Goal: Task Accomplishment & Management: Use online tool/utility

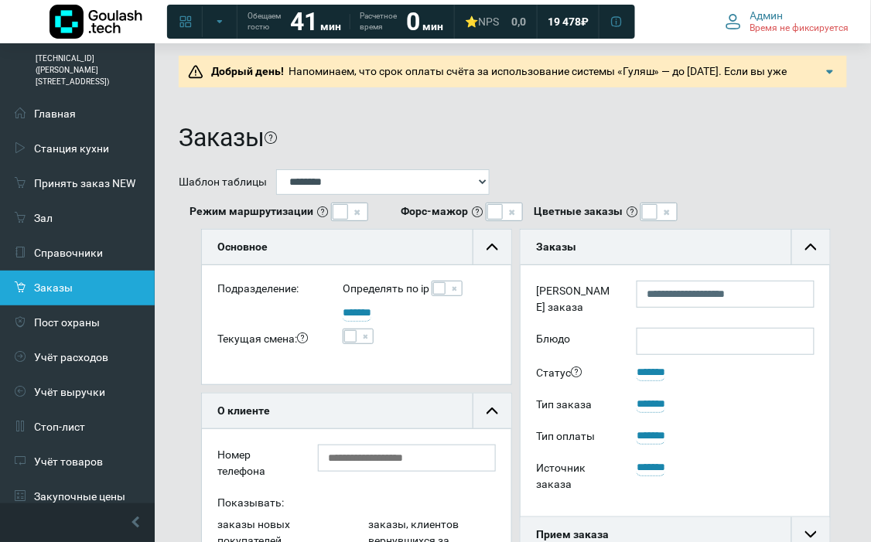
scroll to position [172, 0]
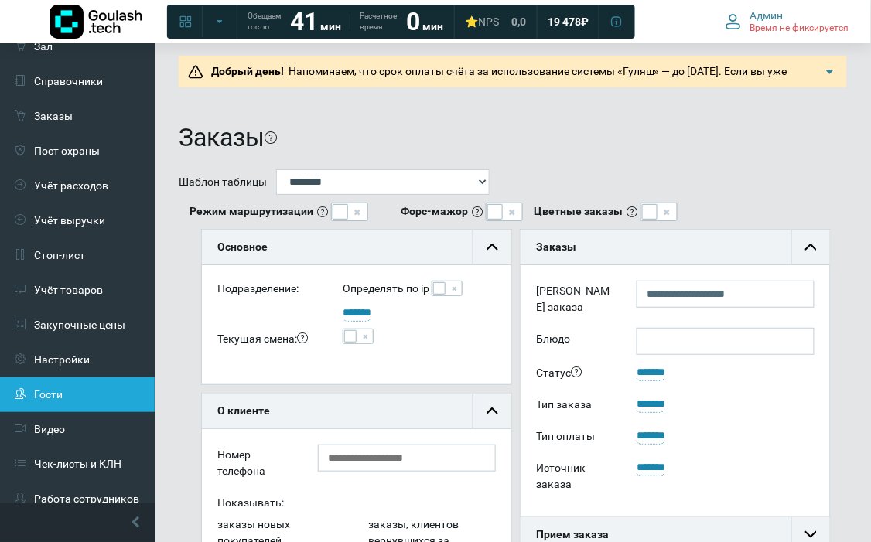
click at [73, 381] on link "Гости" at bounding box center [77, 395] width 155 height 35
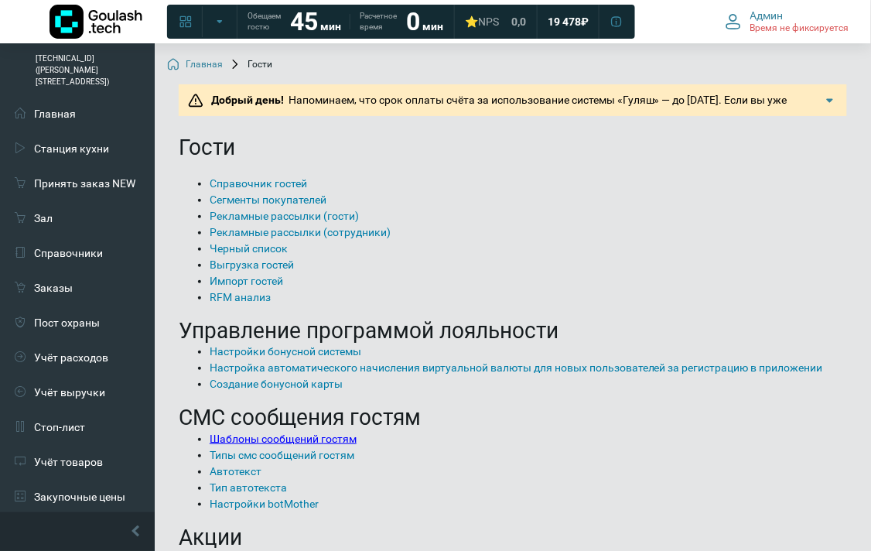
scroll to position [172, 0]
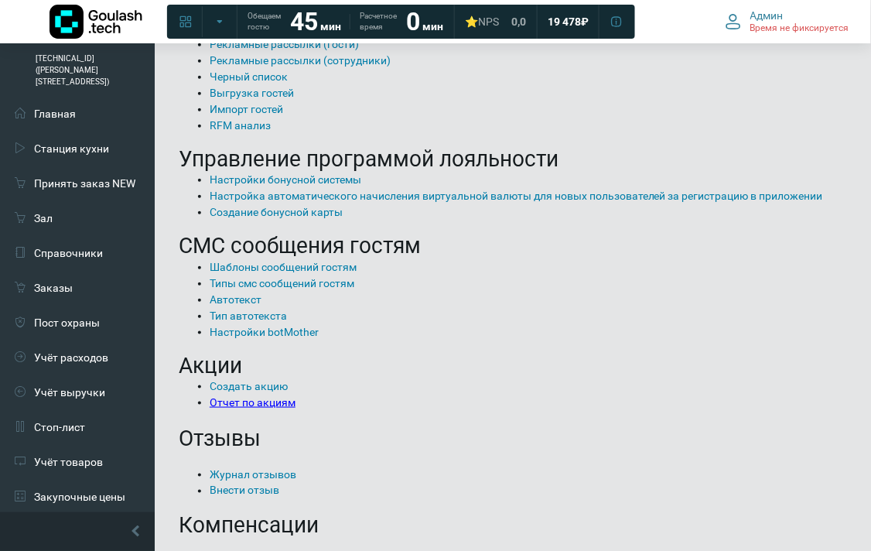
click at [238, 401] on link "Отчет по акциям" at bounding box center [253, 402] width 86 height 12
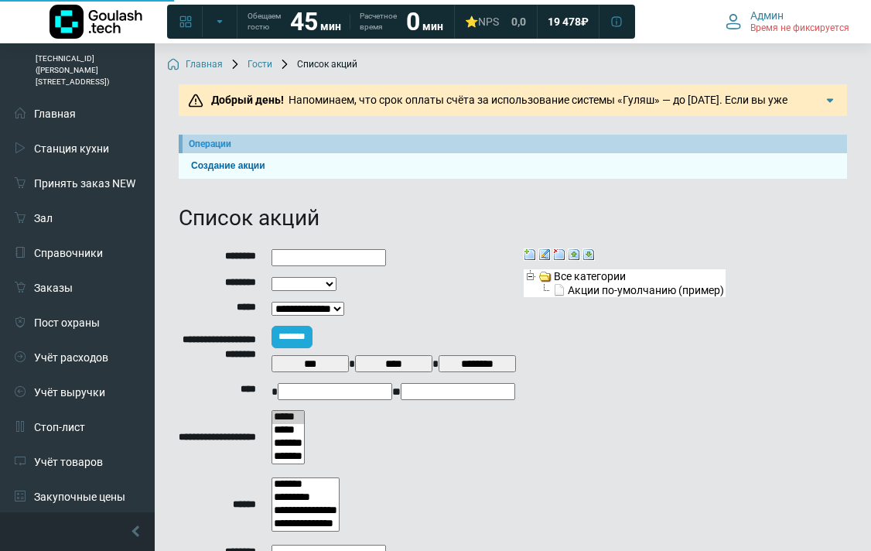
select select
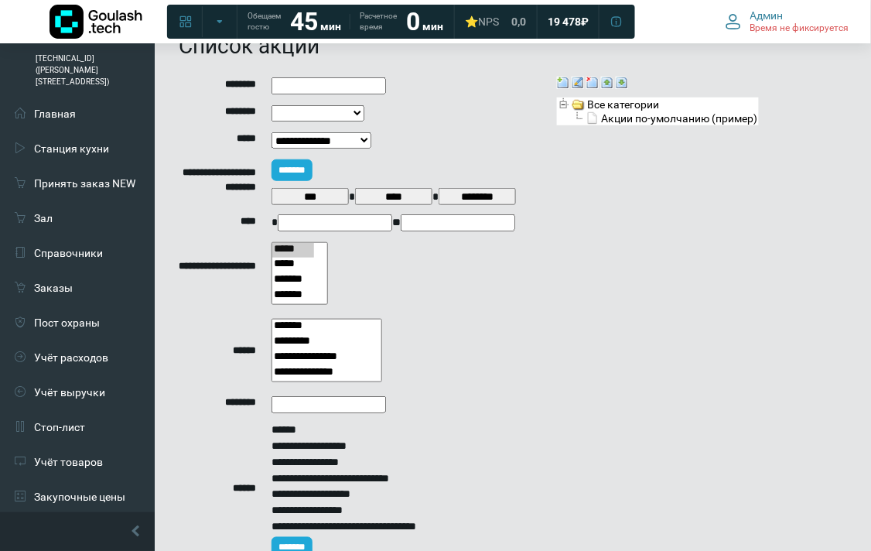
scroll to position [263, 0]
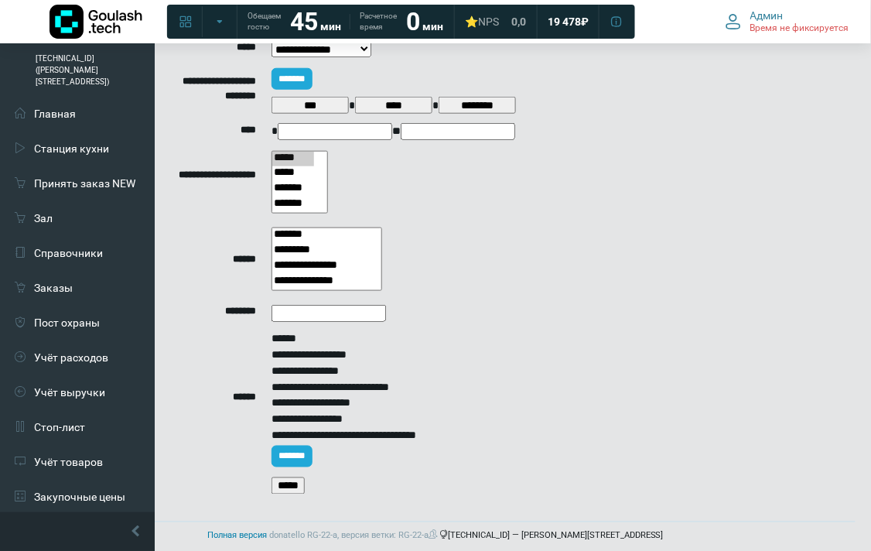
click at [277, 484] on input "*****" at bounding box center [288, 485] width 33 height 17
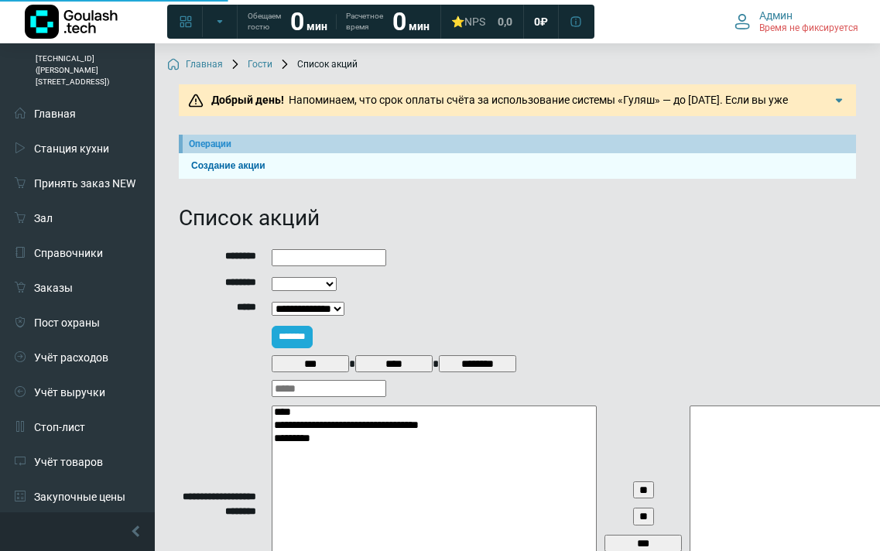
select select
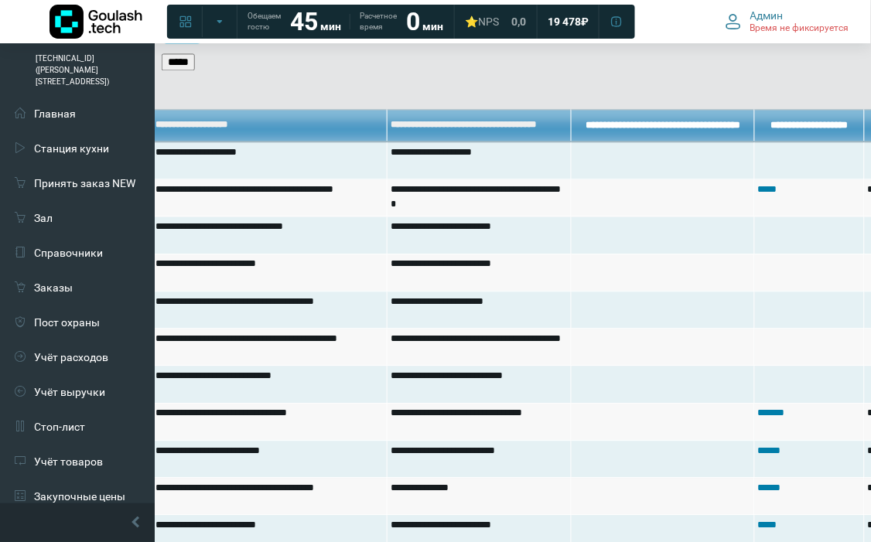
scroll to position [687, 235]
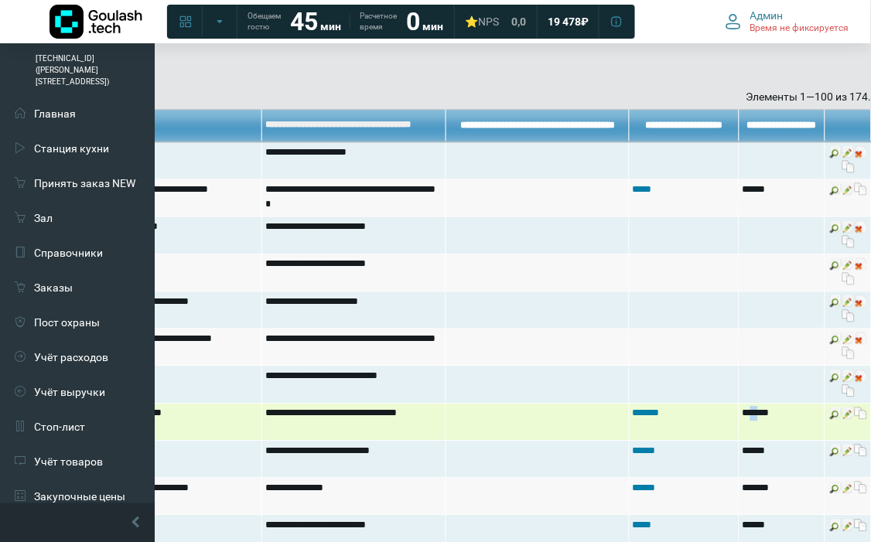
drag, startPoint x: 764, startPoint y: 403, endPoint x: 752, endPoint y: 404, distance: 12.4
click at [752, 404] on td "*******" at bounding box center [783, 421] width 86 height 37
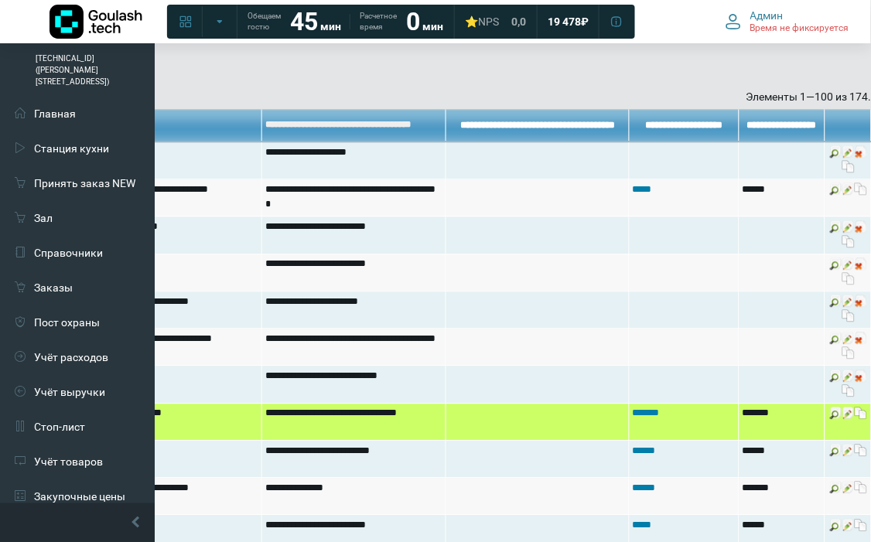
click at [749, 403] on td "*******" at bounding box center [783, 421] width 86 height 37
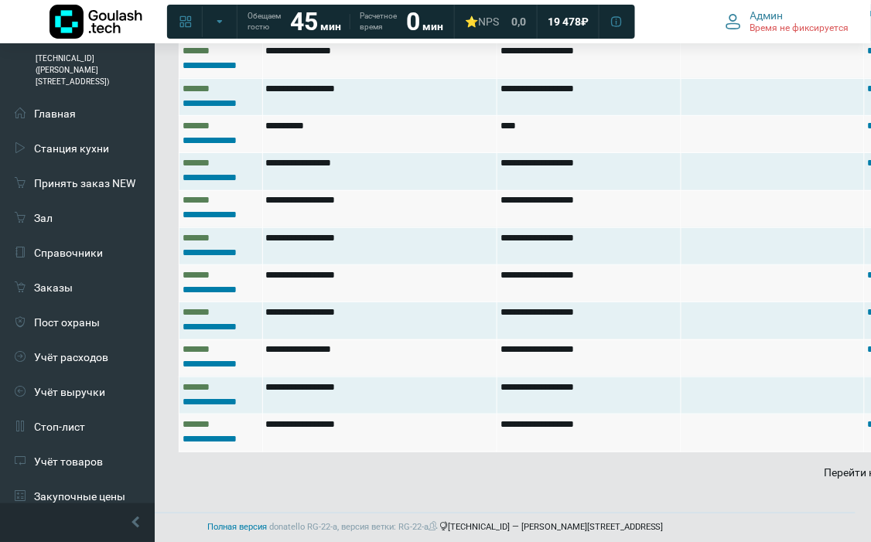
scroll to position [3988, 235]
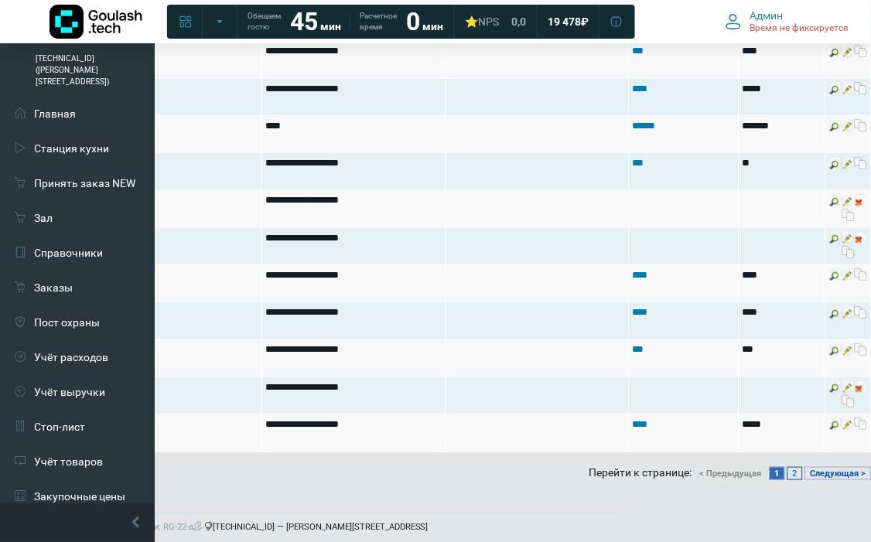
click at [788, 467] on link "2" at bounding box center [795, 473] width 15 height 13
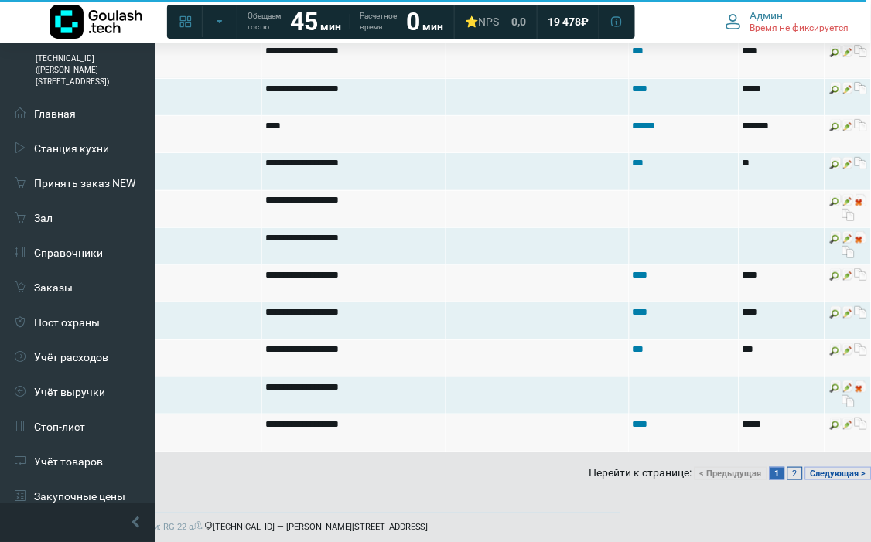
click at [788, 469] on link "2" at bounding box center [795, 473] width 15 height 13
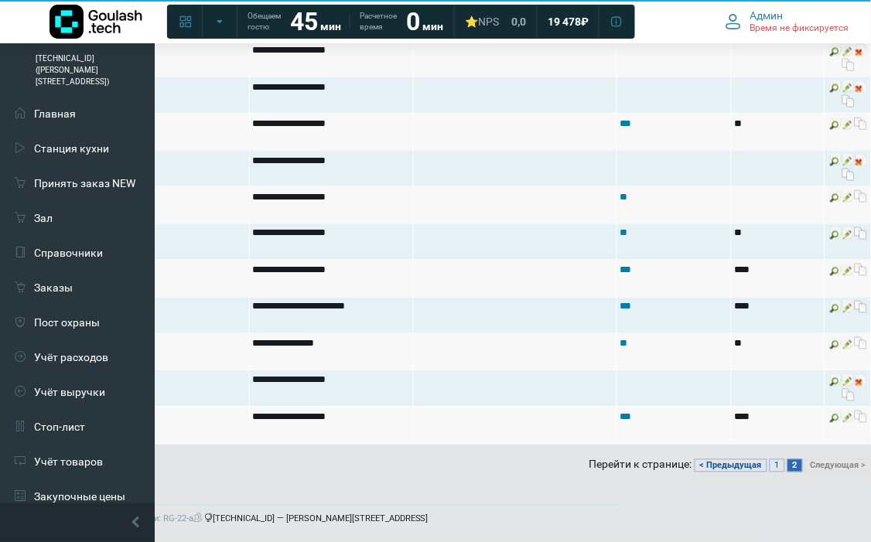
scroll to position [3049, 235]
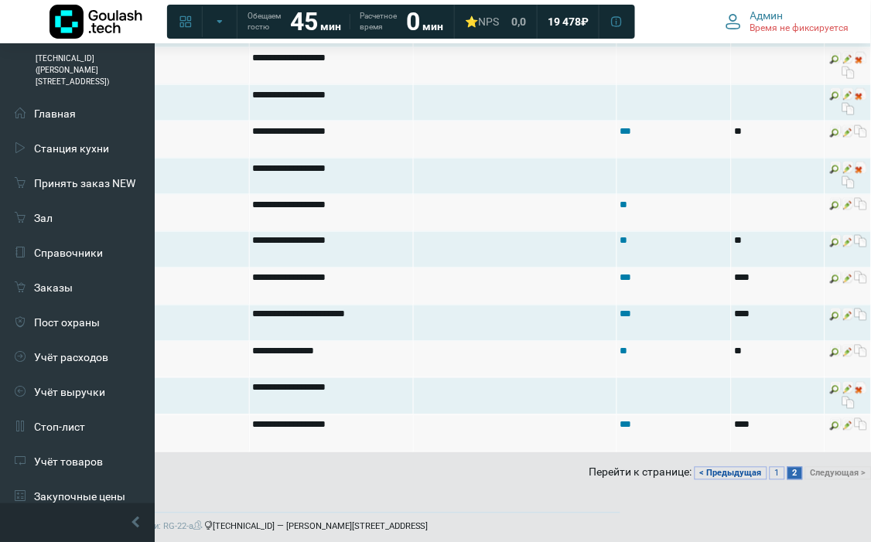
click at [862, 347] on img at bounding box center [861, 351] width 12 height 12
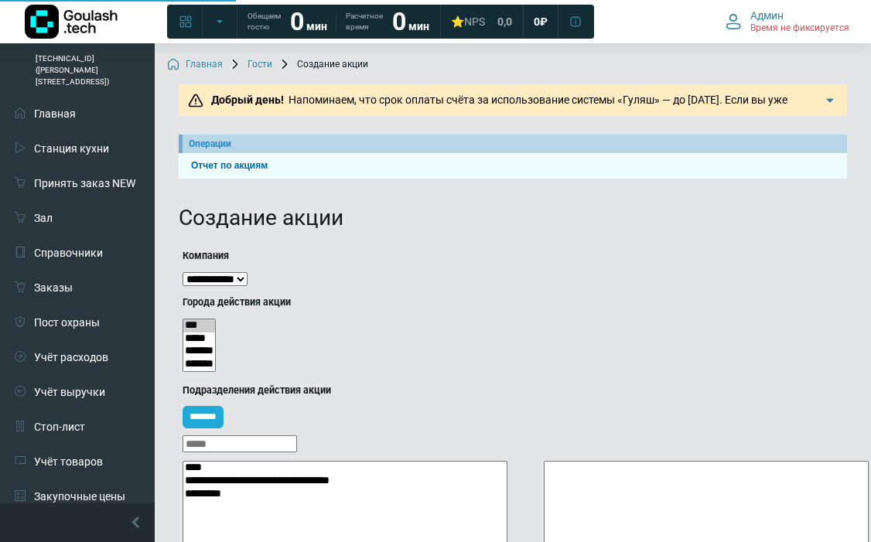
select select
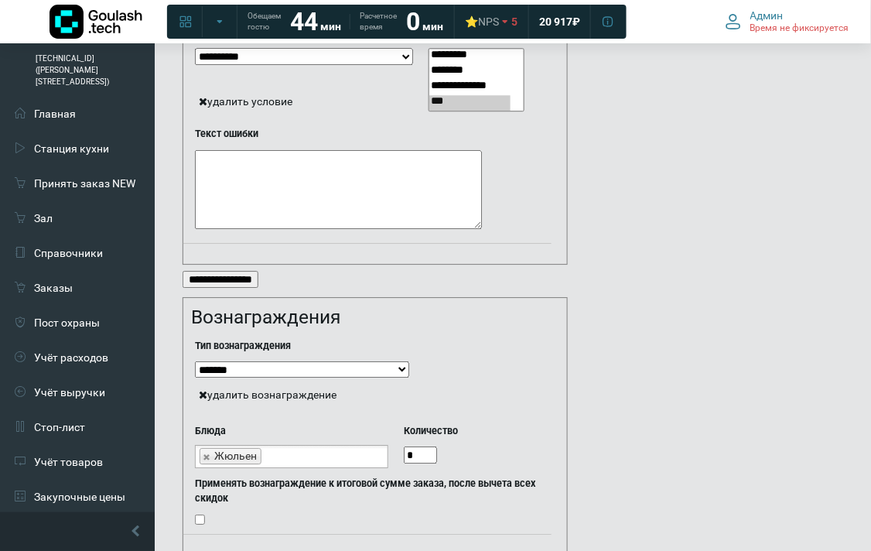
scroll to position [2298, 0]
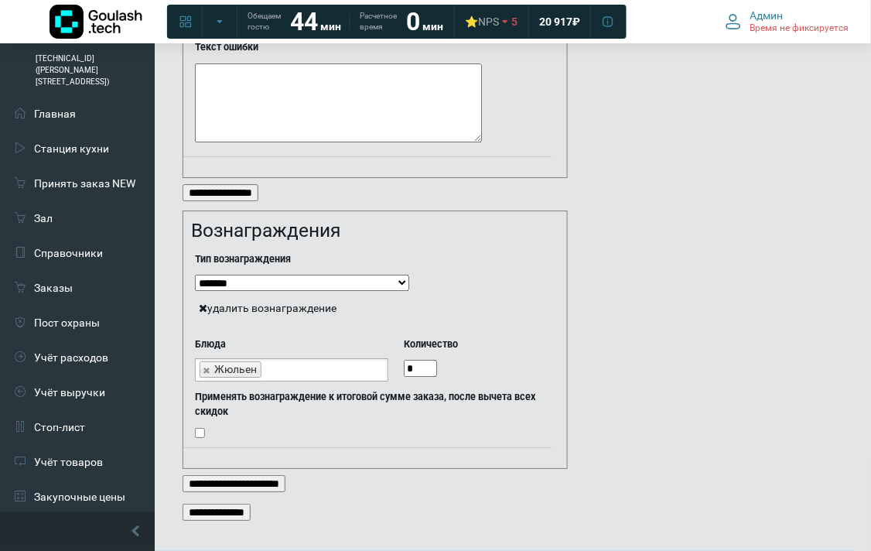
click at [229, 504] on input "**********" at bounding box center [217, 512] width 68 height 17
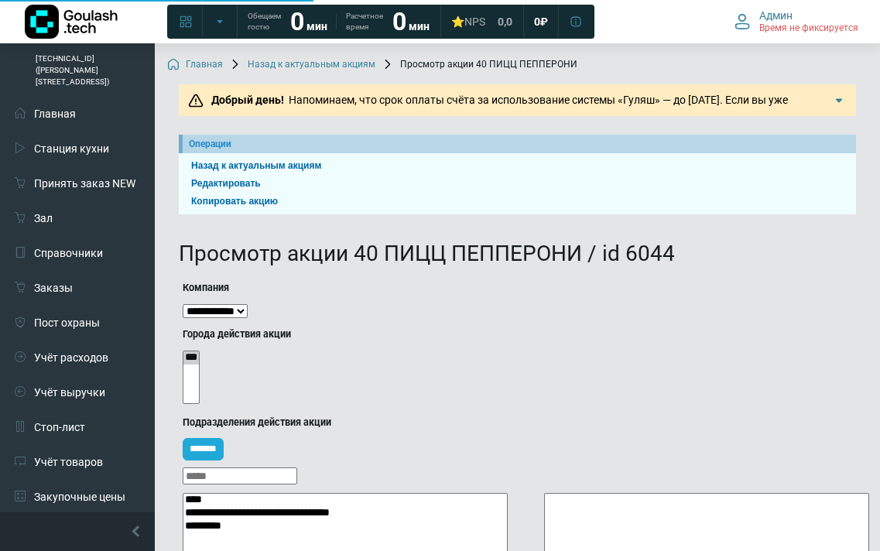
select select
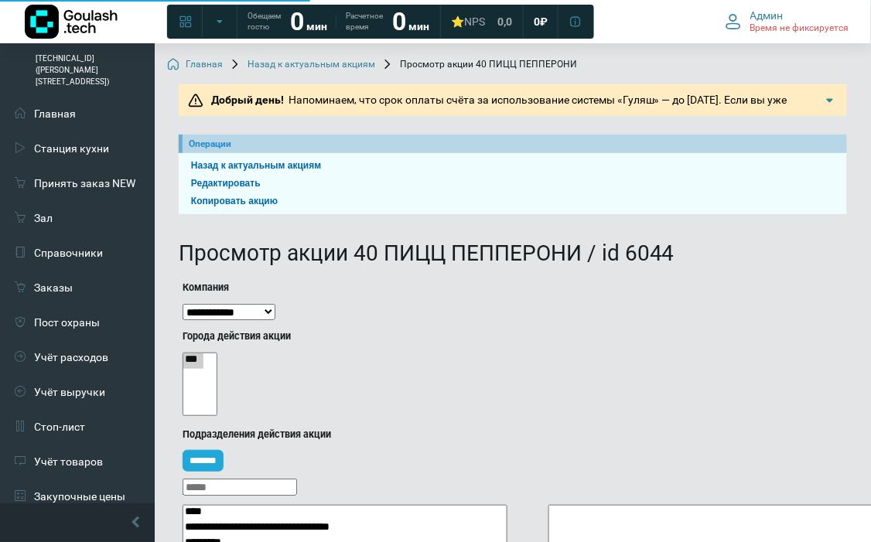
select select
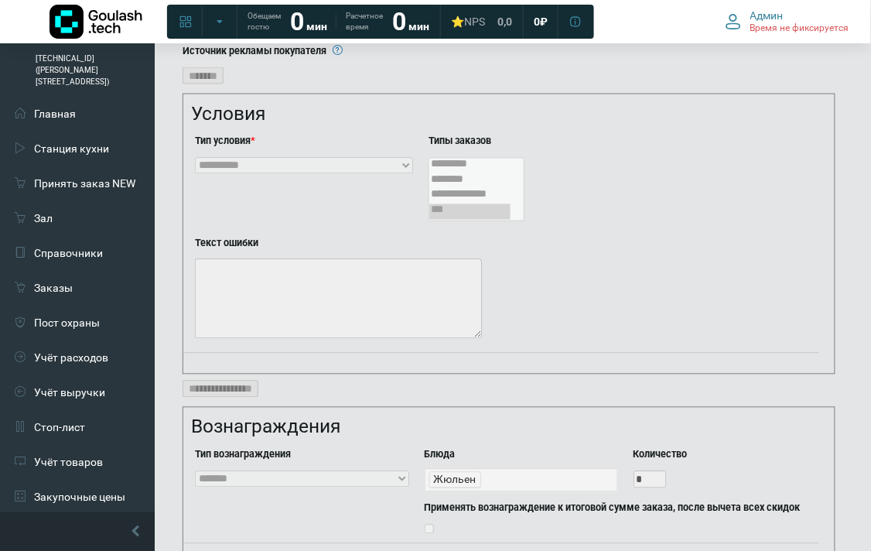
scroll to position [1960, 0]
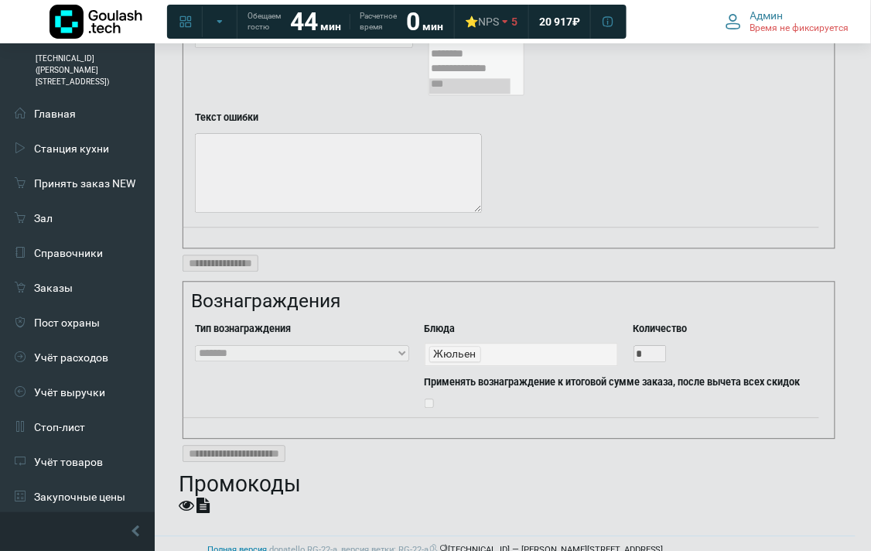
click at [179, 498] on icon at bounding box center [186, 505] width 15 height 15
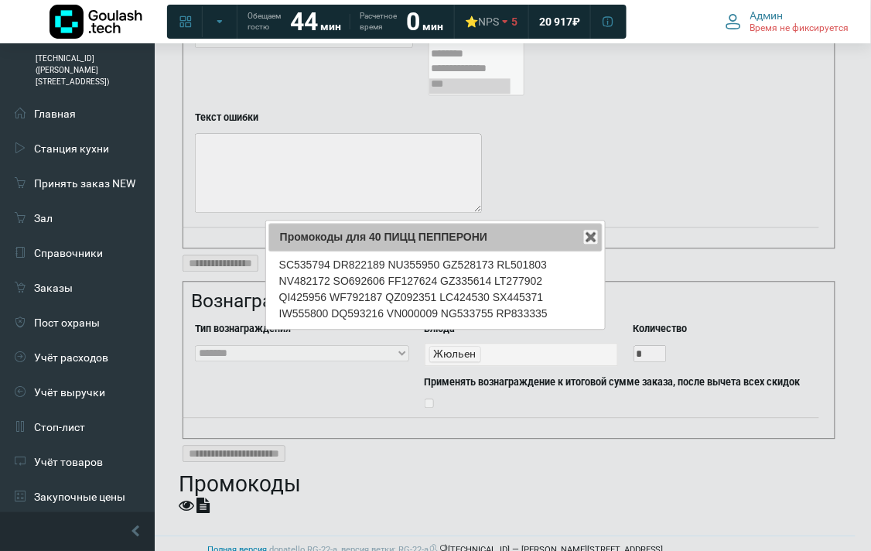
click at [299, 261] on div "SC535794 DR822189 NU355950 GZ528173 RL501803 NV482172 SO692606 FF127624 GZ33561…" at bounding box center [435, 290] width 334 height 76
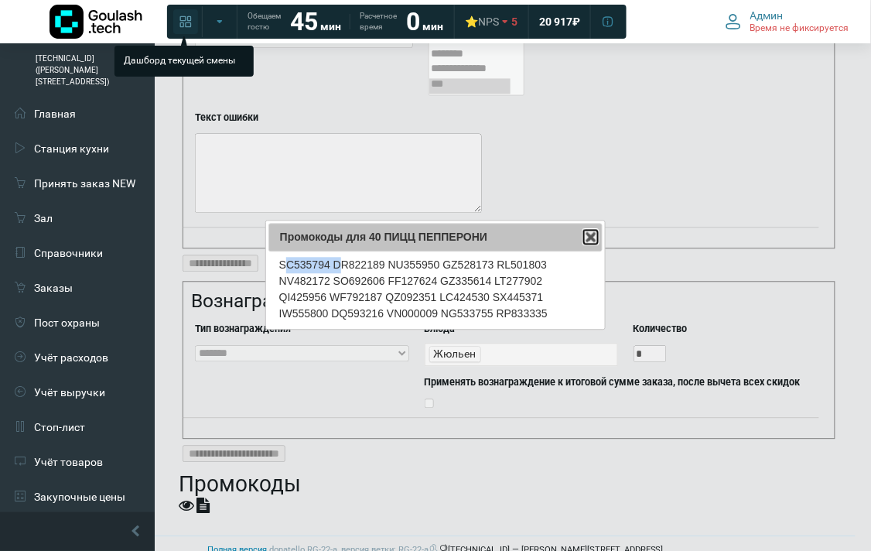
drag, startPoint x: 593, startPoint y: 234, endPoint x: 178, endPoint y: 9, distance: 472.5
click at [593, 233] on span "button" at bounding box center [591, 237] width 12 height 12
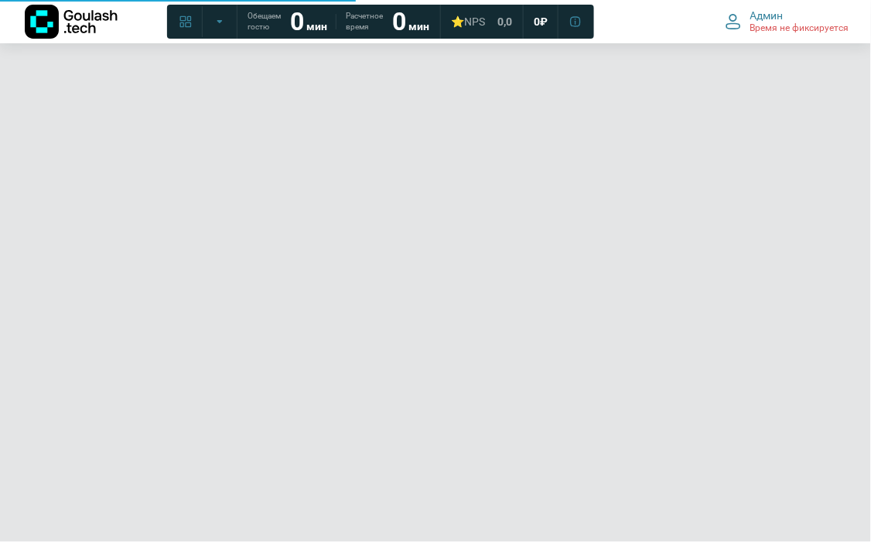
select select
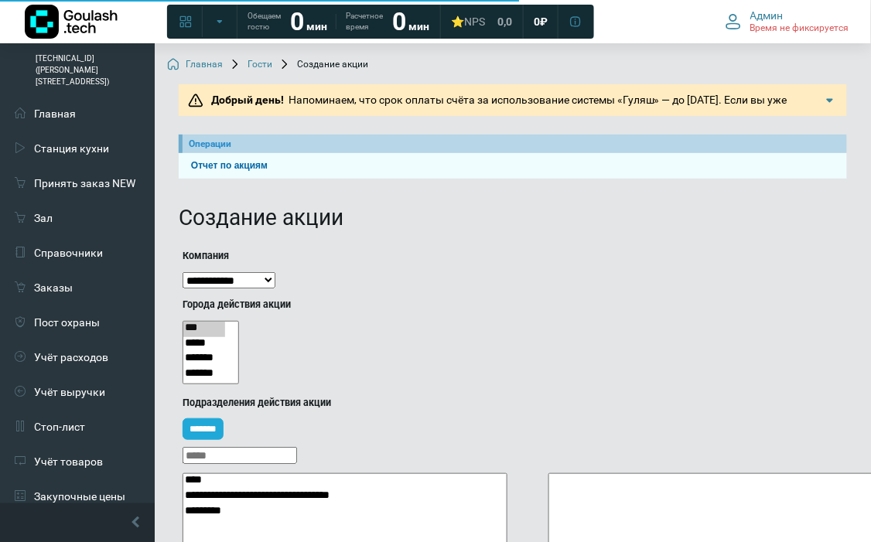
select select
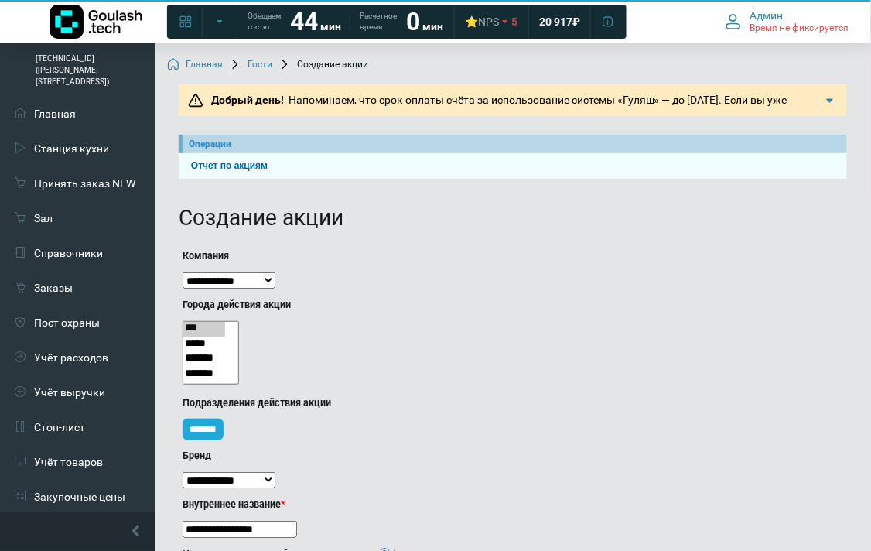
click at [264, 63] on link "Гости" at bounding box center [250, 65] width 43 height 12
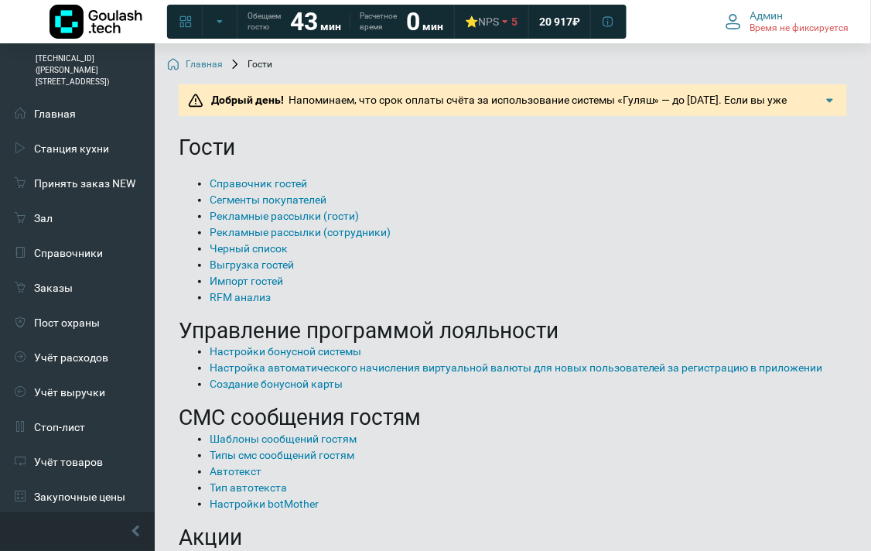
scroll to position [86, 0]
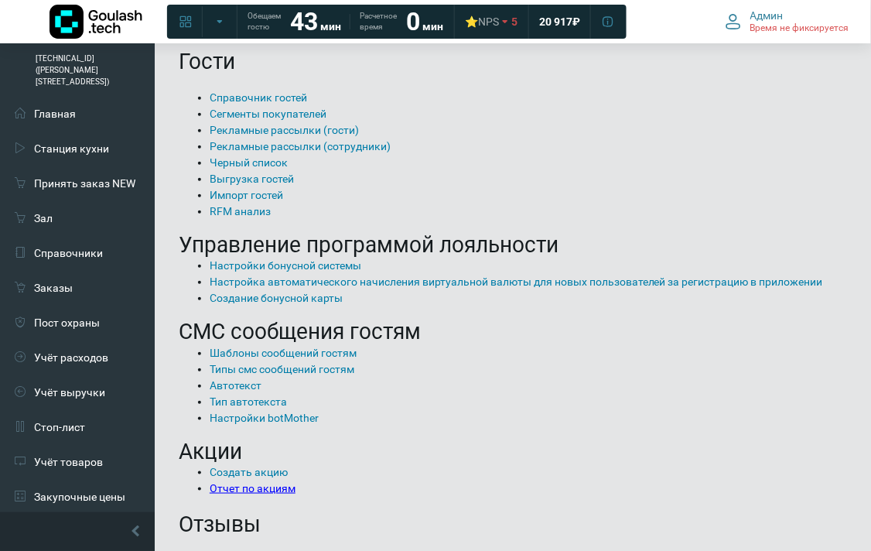
click at [272, 494] on link "Отчет по акциям" at bounding box center [253, 488] width 86 height 12
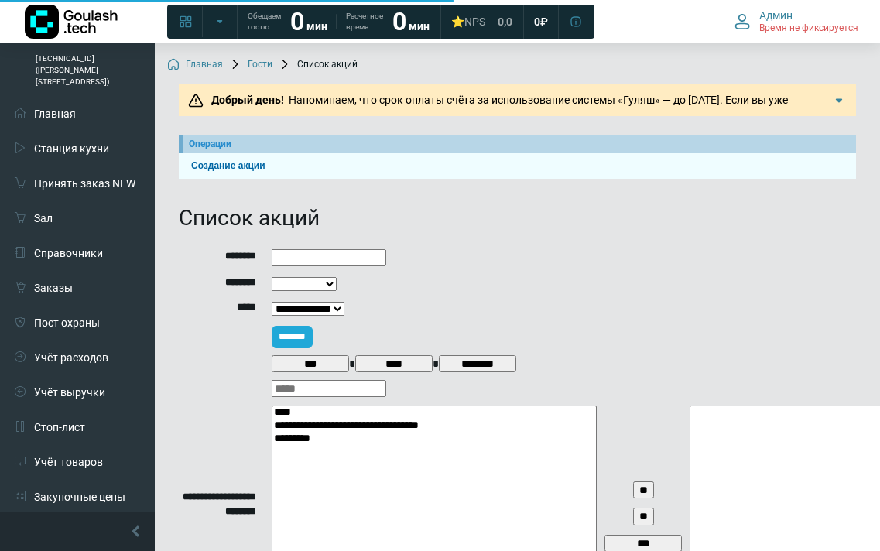
select select
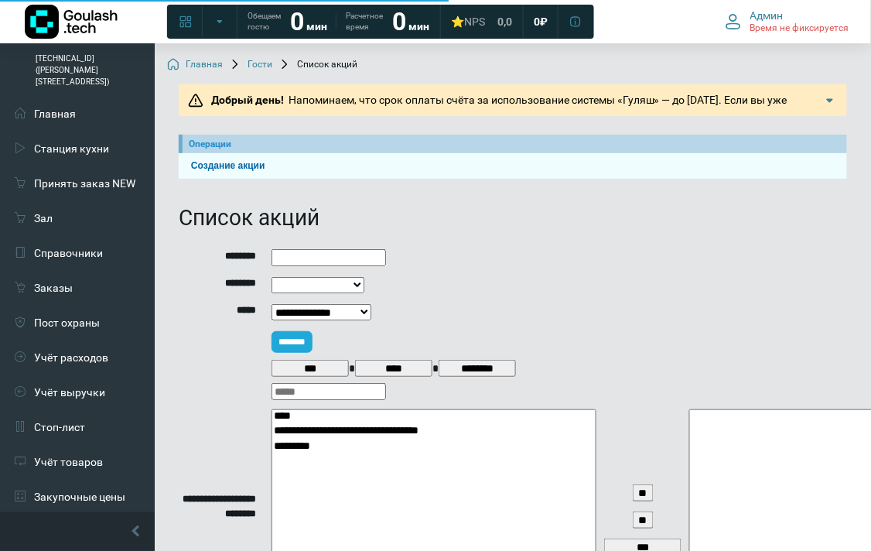
scroll to position [263, 0]
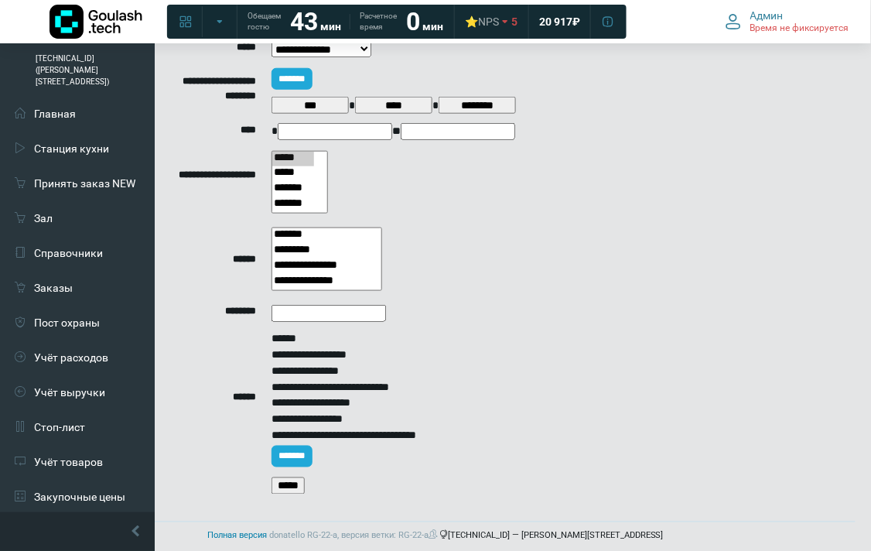
click at [295, 477] on input "*****" at bounding box center [288, 485] width 33 height 17
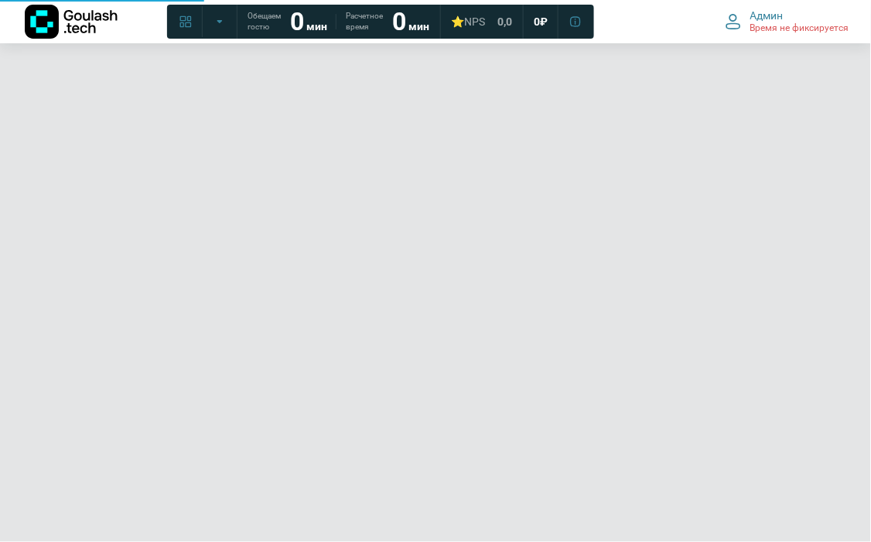
select select
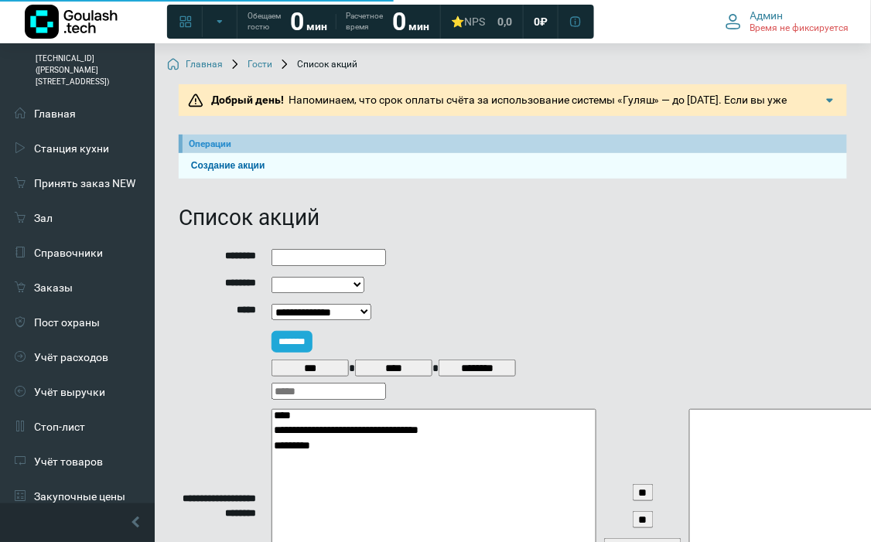
select select
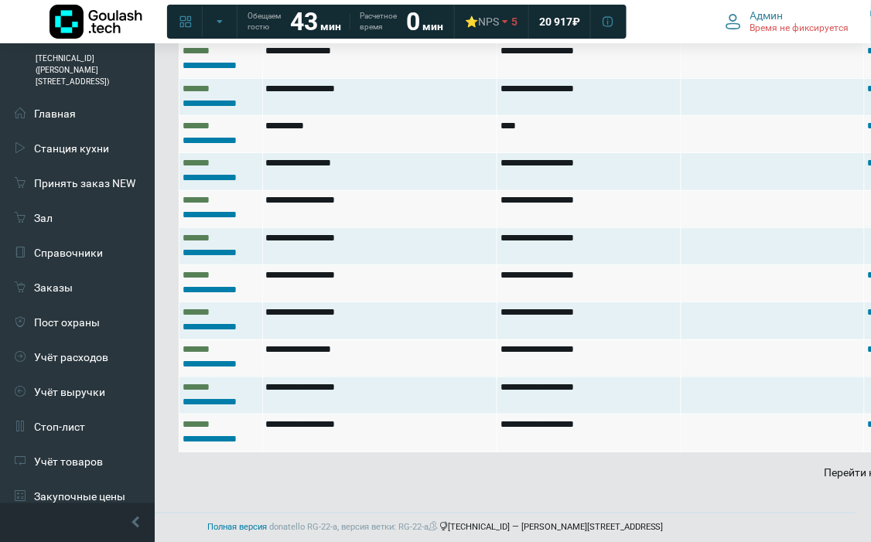
scroll to position [3988, 235]
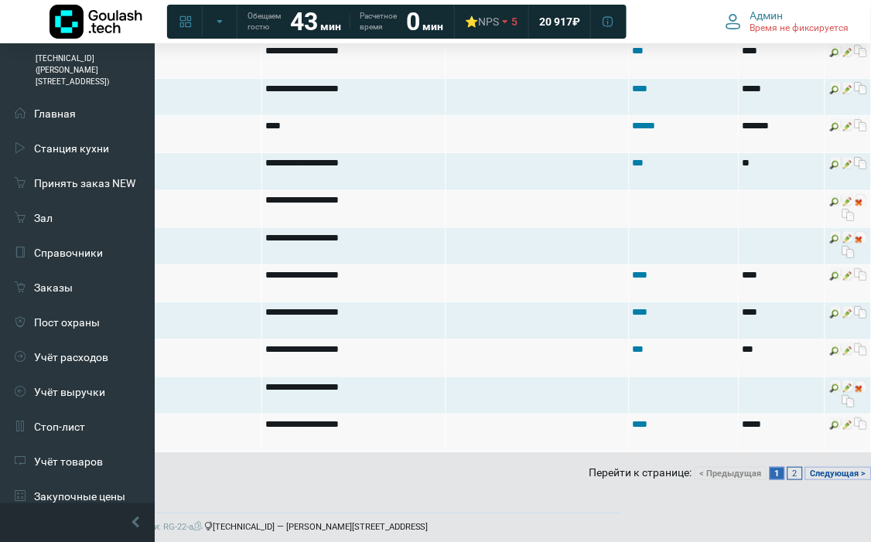
click at [798, 467] on link "2" at bounding box center [795, 473] width 15 height 13
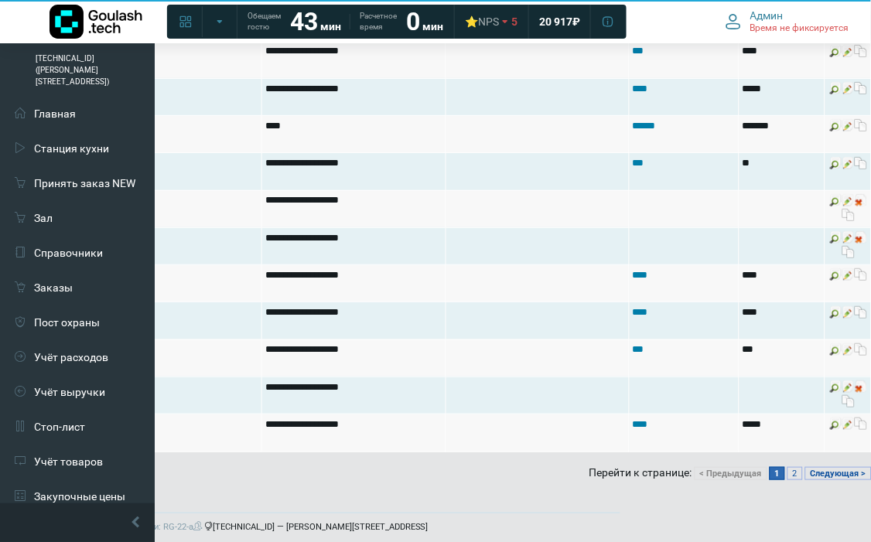
click at [781, 467] on link "1" at bounding box center [777, 473] width 15 height 13
click at [788, 467] on link "2" at bounding box center [795, 473] width 15 height 13
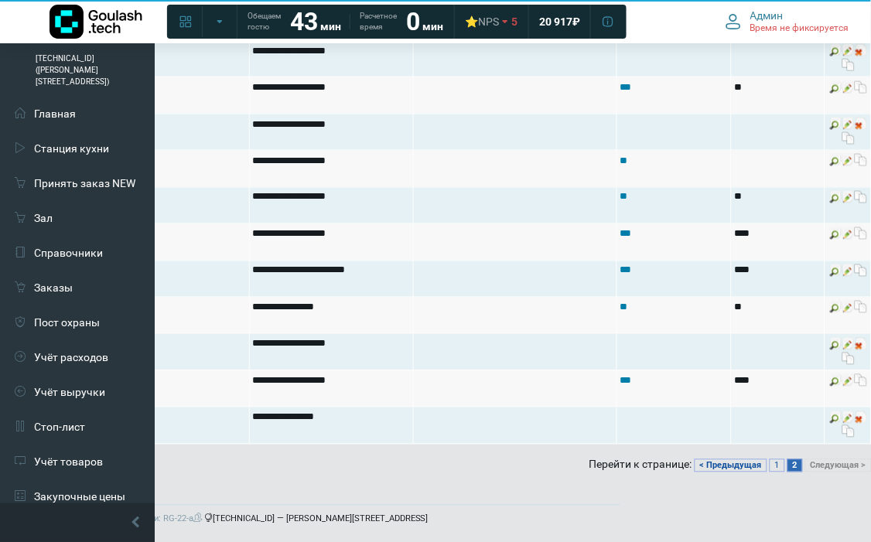
scroll to position [3085, 235]
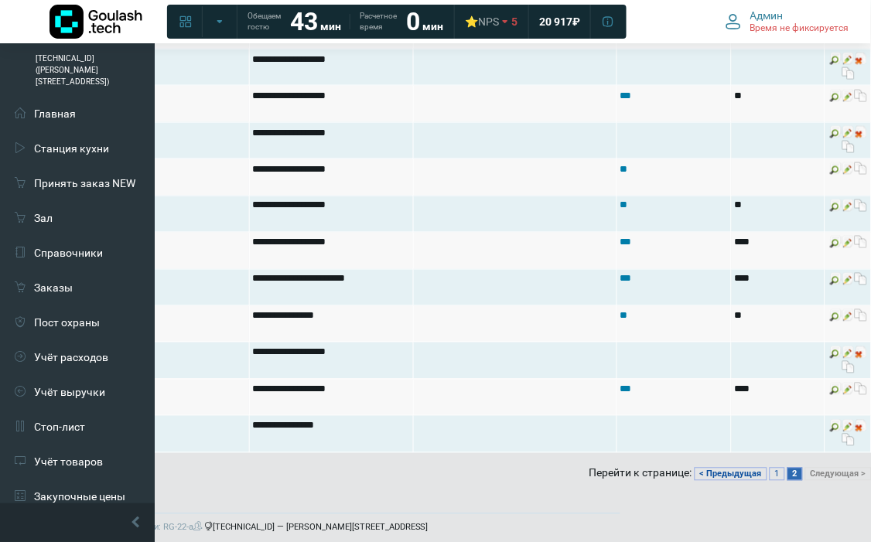
click at [788, 468] on link "2" at bounding box center [795, 474] width 15 height 13
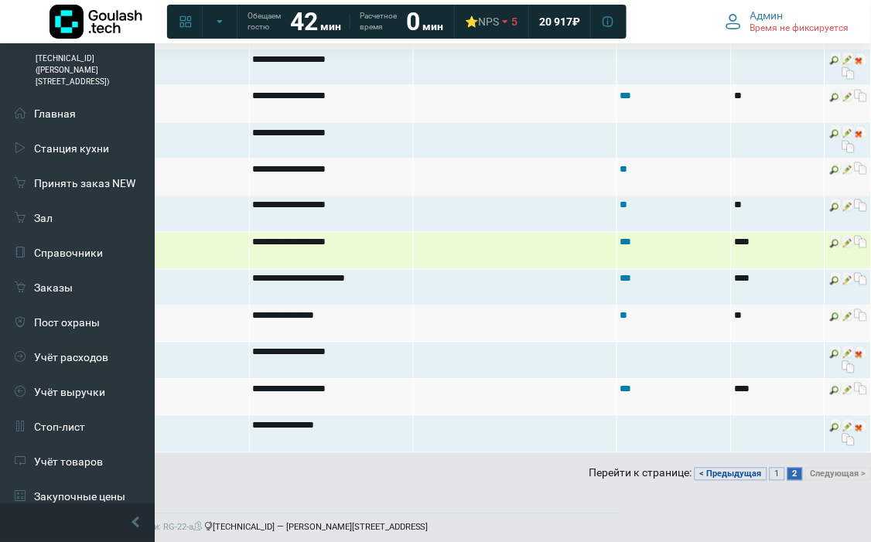
click at [860, 241] on img at bounding box center [861, 242] width 12 height 12
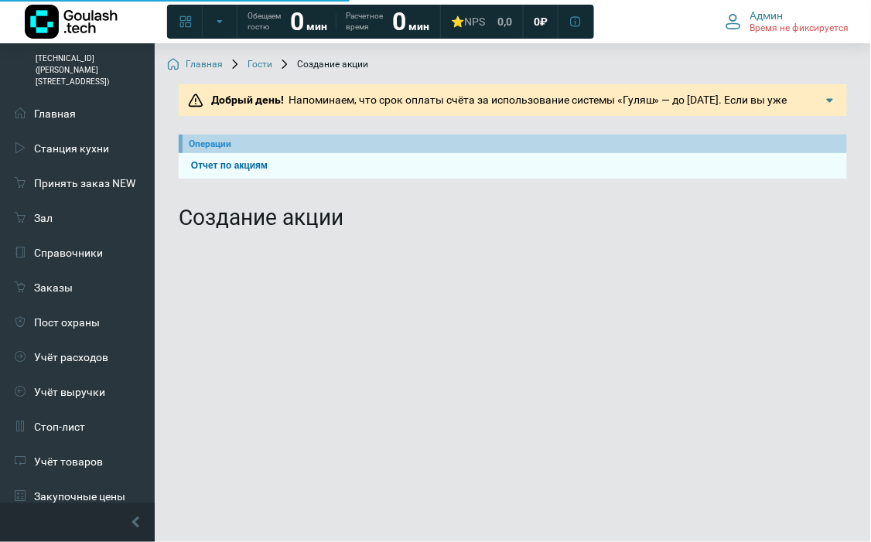
select select
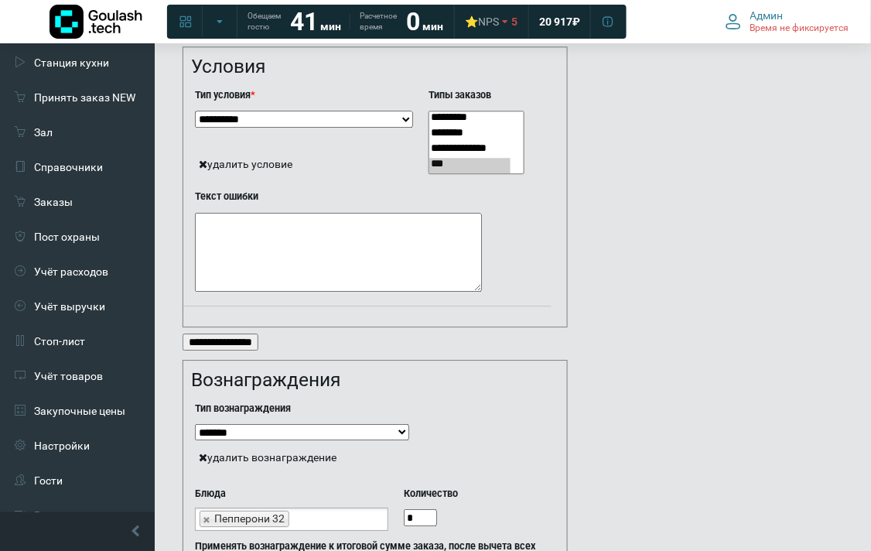
scroll to position [2298, 0]
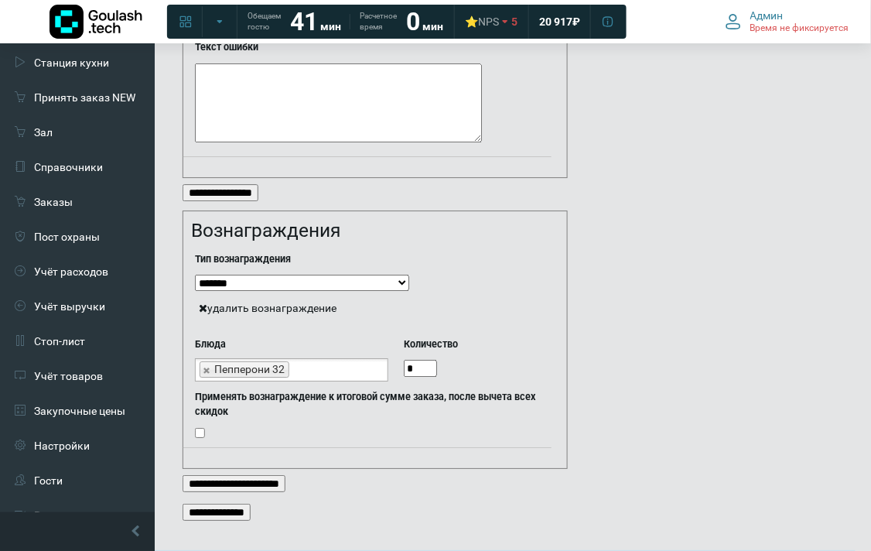
click at [243, 504] on input "**********" at bounding box center [217, 512] width 68 height 17
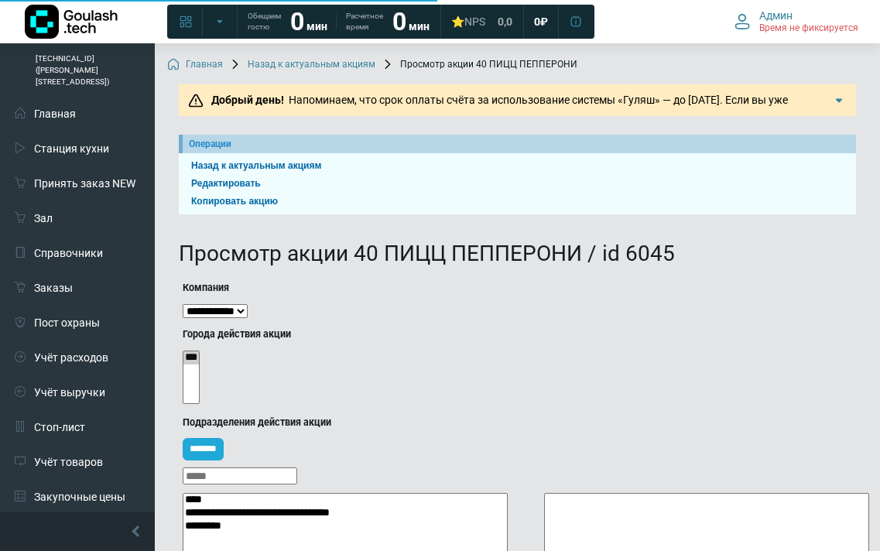
select select
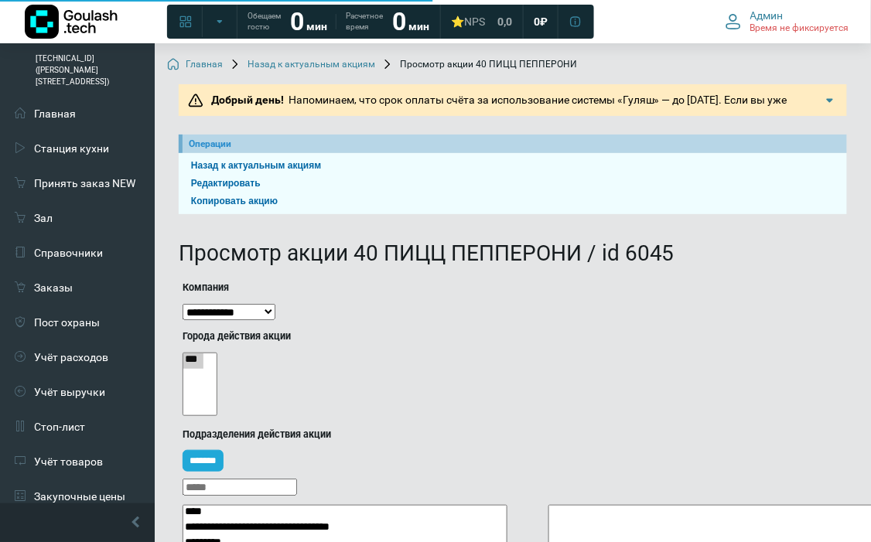
select select
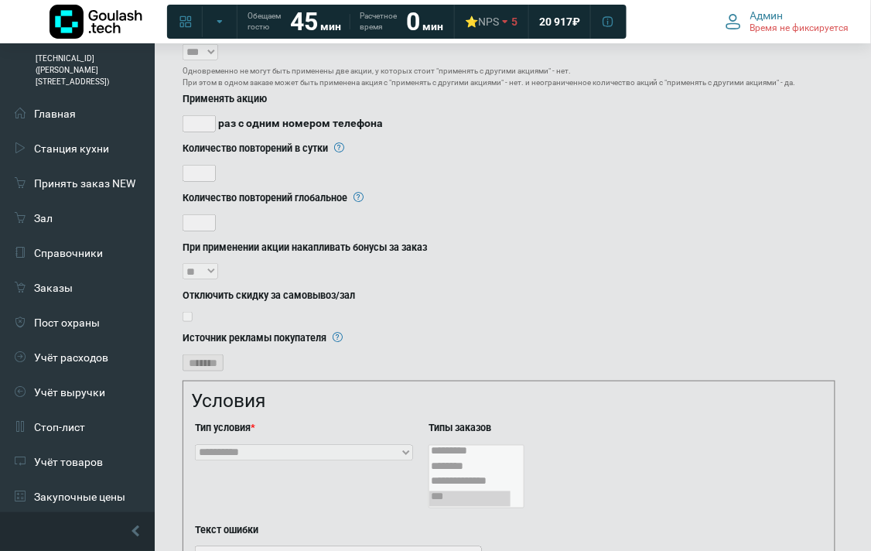
scroll to position [1960, 0]
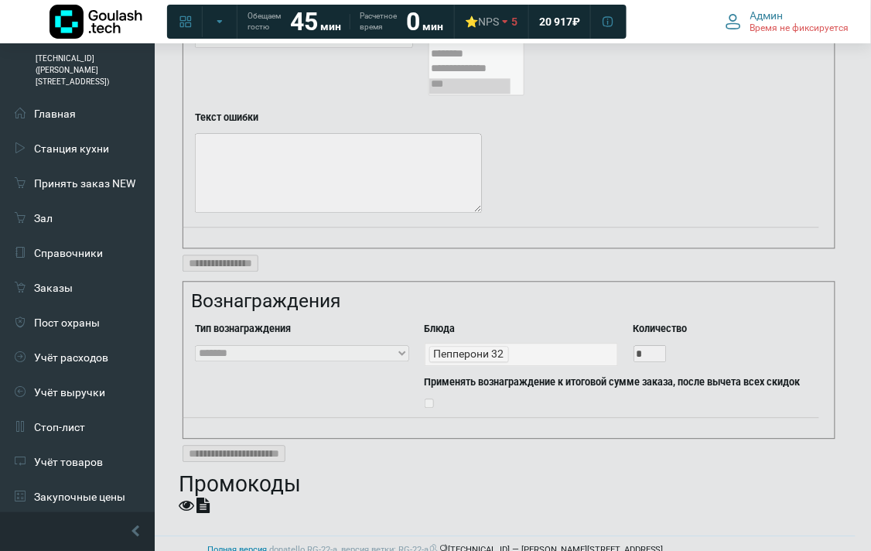
click at [206, 498] on icon at bounding box center [203, 505] width 13 height 15
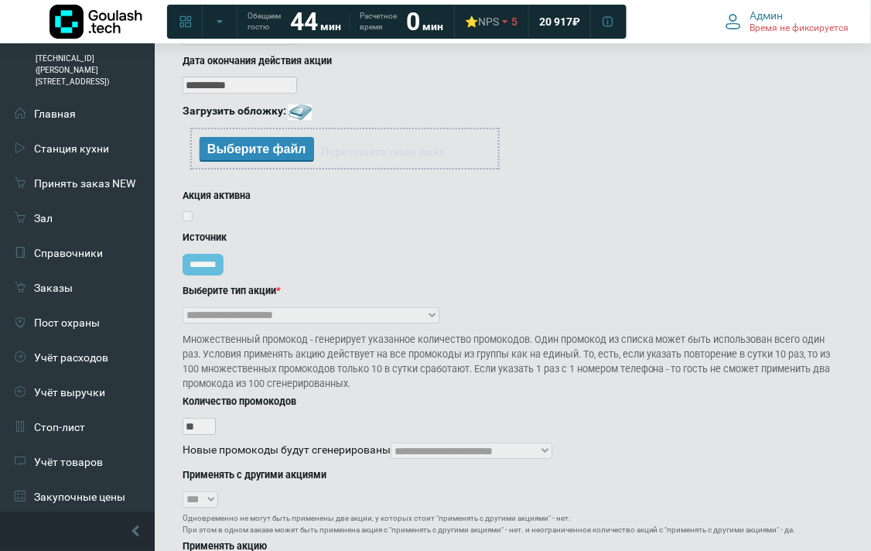
scroll to position [1014, 0]
